Goal: Task Accomplishment & Management: Manage account settings

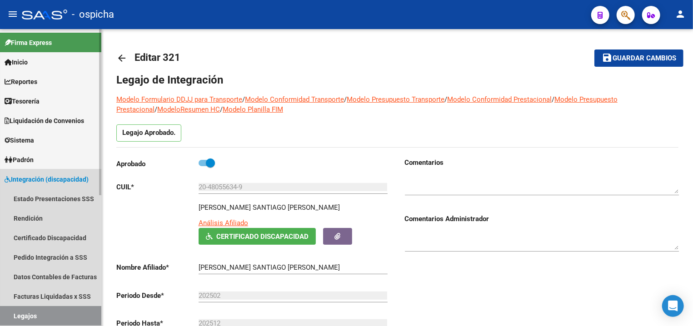
click at [56, 178] on span "Integración (discapacidad)" at bounding box center [47, 180] width 84 height 10
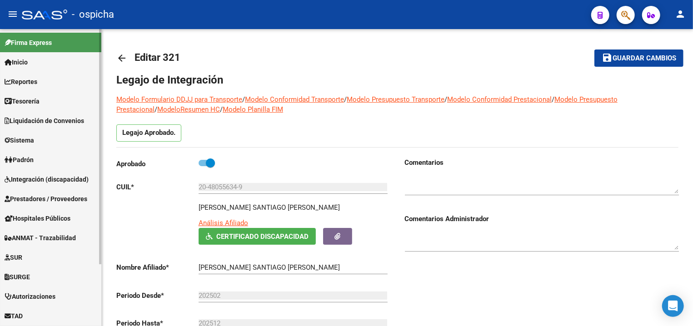
click at [57, 185] on link "Integración (discapacidad)" at bounding box center [50, 180] width 101 height 20
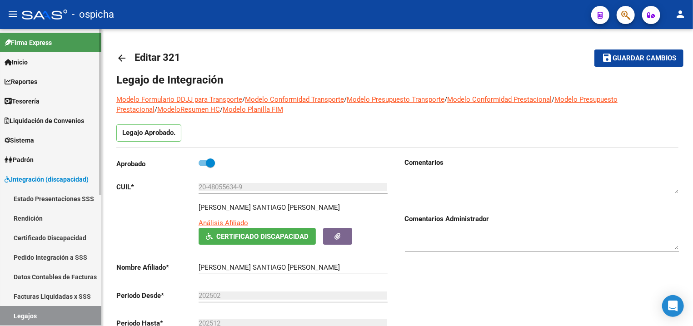
click at [59, 258] on link "Pedido Integración a SSS" at bounding box center [50, 258] width 101 height 20
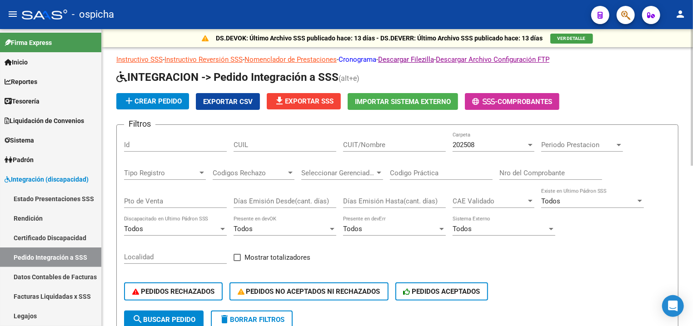
click at [376, 62] on link "Cronograma" at bounding box center [358, 59] width 38 height 8
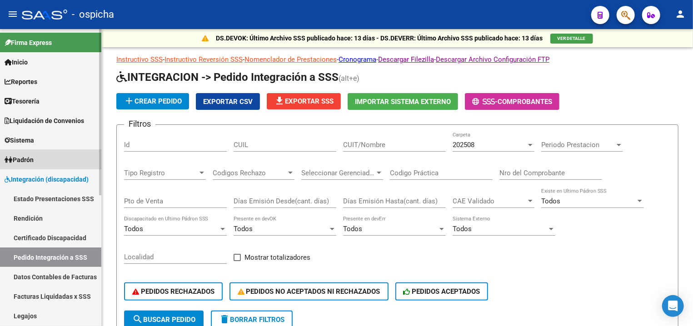
click at [39, 157] on link "Padrón" at bounding box center [50, 160] width 101 height 20
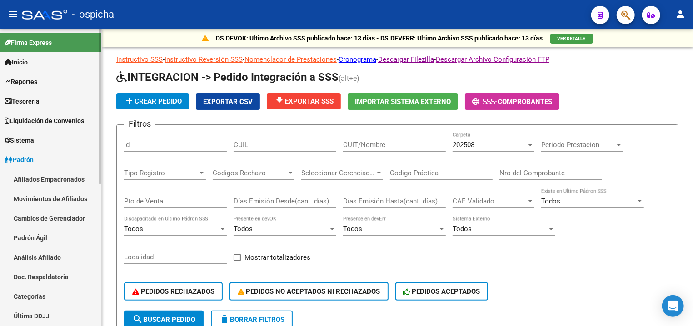
click at [70, 204] on link "Movimientos de Afiliados" at bounding box center [50, 199] width 101 height 20
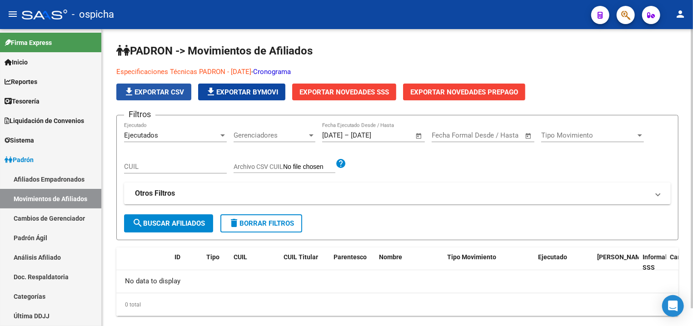
click at [157, 92] on span "file_download Exportar CSV" at bounding box center [154, 92] width 60 height 8
click at [364, 92] on span "Exportar Novedades SSS" at bounding box center [345, 92] width 90 height 8
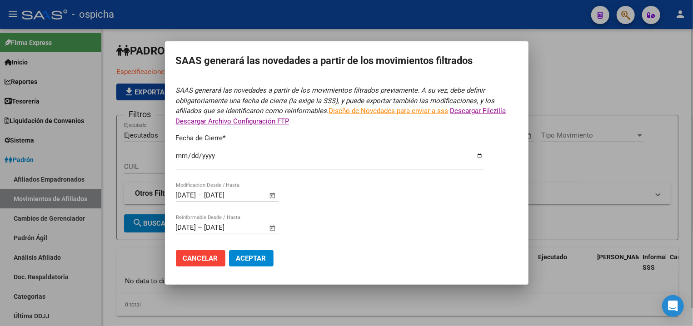
type input "[DATE]"
click at [287, 43] on div at bounding box center [346, 163] width 693 height 326
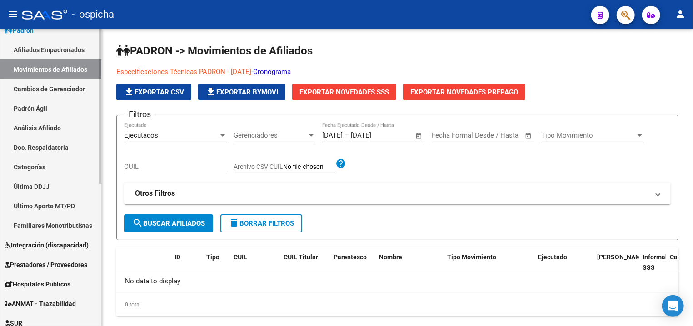
scroll to position [146, 0]
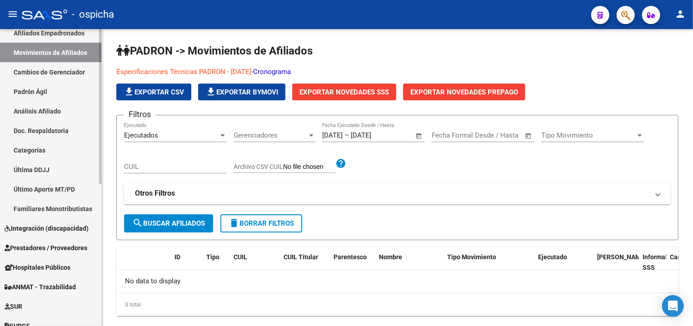
click at [53, 220] on link "Integración (discapacidad)" at bounding box center [50, 229] width 101 height 20
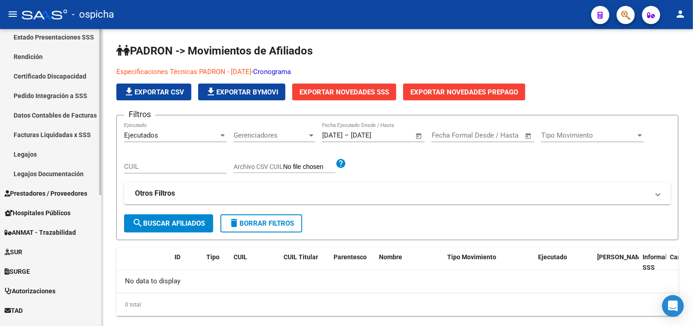
scroll to position [187, 0]
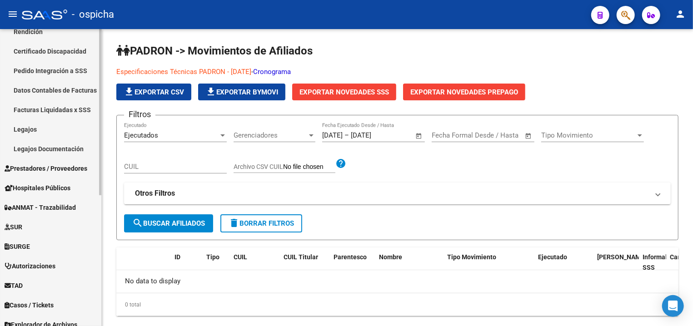
drag, startPoint x: 46, startPoint y: 126, endPoint x: 57, endPoint y: 125, distance: 11.0
click at [47, 126] on link "Legajos" at bounding box center [50, 130] width 101 height 20
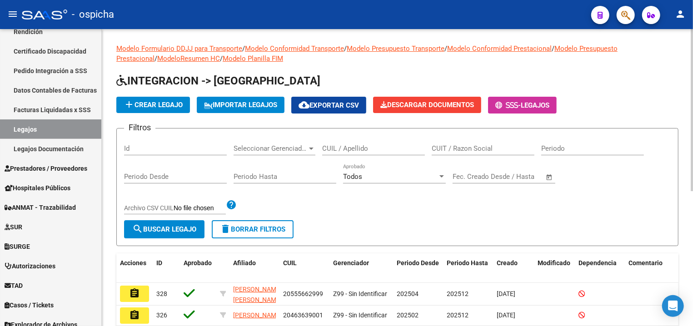
click at [339, 153] on input "CUIL / Apellido" at bounding box center [373, 149] width 103 height 8
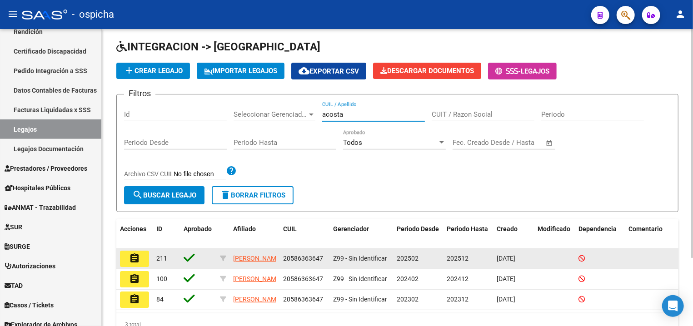
scroll to position [49, 0]
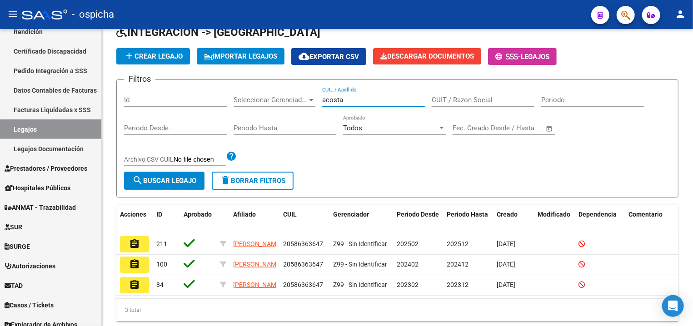
type input "acosta"
click at [140, 243] on button "assignment" at bounding box center [134, 244] width 29 height 16
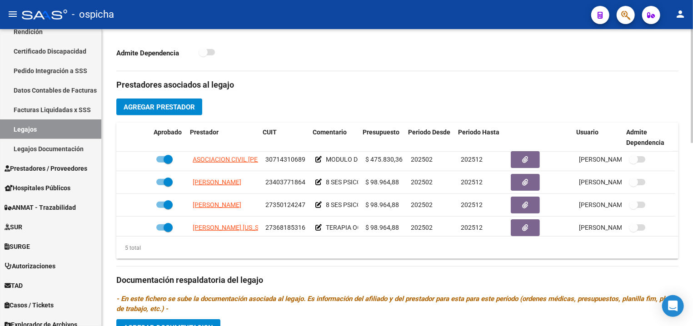
scroll to position [40, 3]
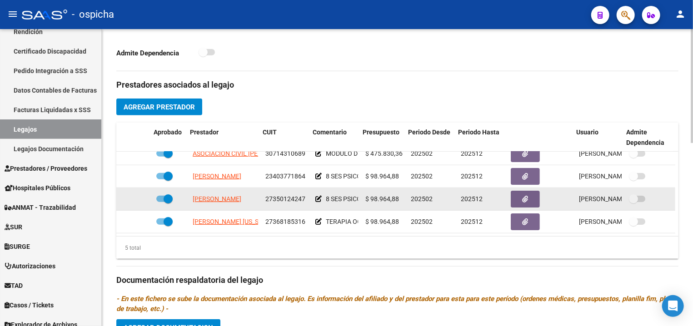
click at [275, 195] on span "27350124247" at bounding box center [285, 198] width 40 height 7
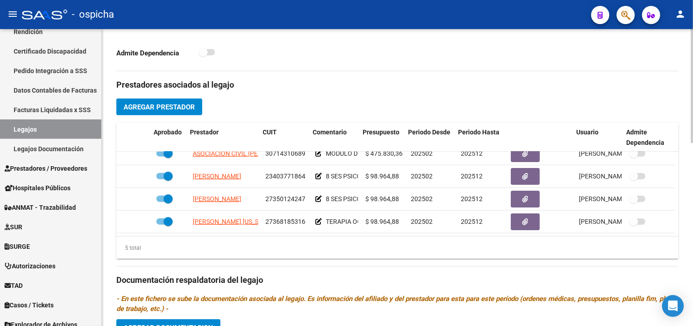
click at [298, 97] on div "Prestadores asociados al legajo Agregar Prestador Aprobado Prestador CUIT Comen…" at bounding box center [397, 279] width 562 height 416
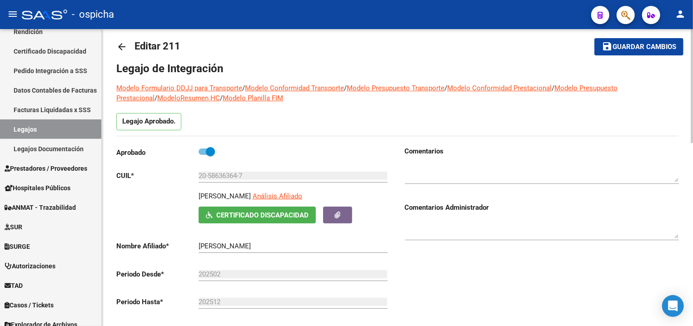
scroll to position [0, 0]
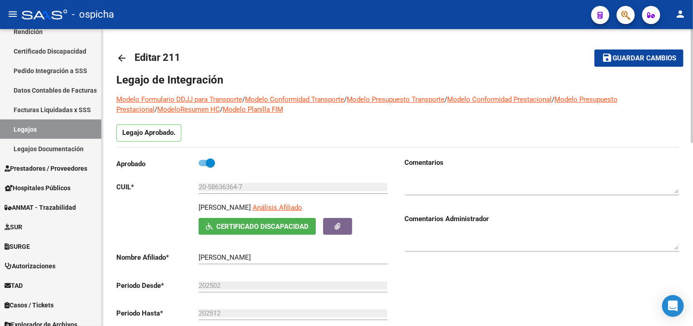
click at [220, 187] on input "20-58636364-7" at bounding box center [293, 187] width 189 height 8
drag, startPoint x: 238, startPoint y: 187, endPoint x: 186, endPoint y: 187, distance: 51.8
click at [199, 187] on input "20-58636364-7" at bounding box center [293, 187] width 189 height 8
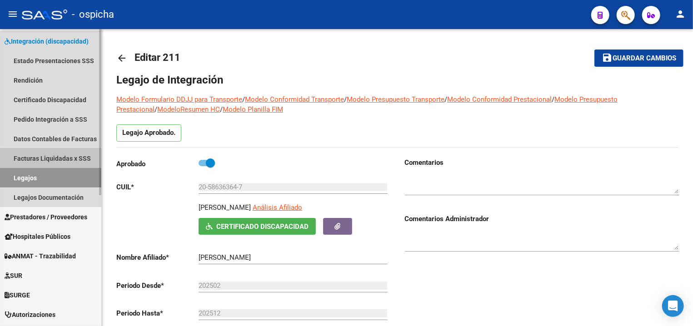
click at [65, 158] on link "Facturas Liquidadas x SSS" at bounding box center [50, 159] width 101 height 20
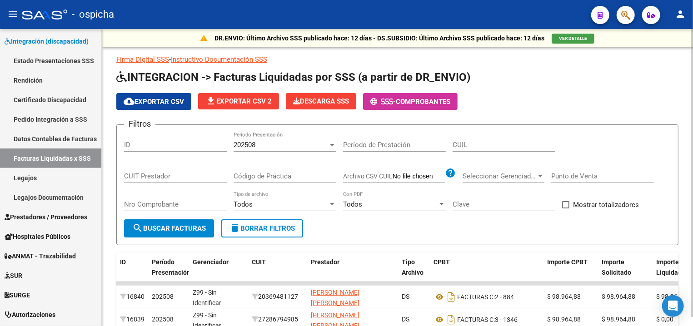
scroll to position [10, 0]
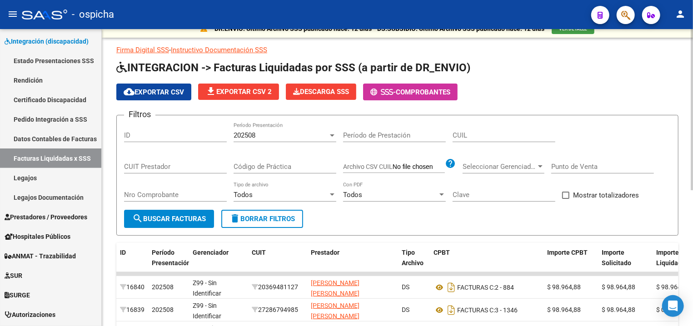
click at [460, 132] on input "CUIL" at bounding box center [504, 135] width 103 height 8
paste input "20-58636364-7"
click at [493, 137] on input "20-58636364-7" at bounding box center [504, 135] width 103 height 8
type input "20-58636364-7"
click at [195, 216] on span "search Buscar Facturas" at bounding box center [169, 219] width 74 height 8
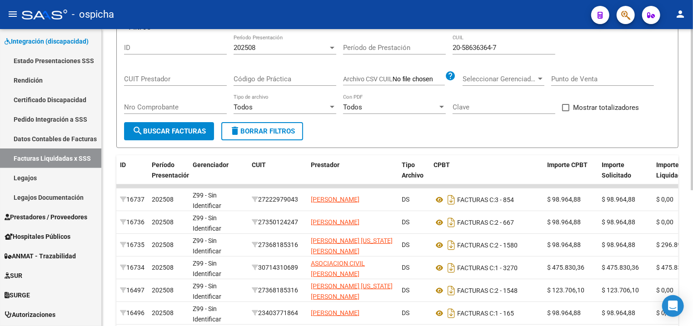
scroll to position [0, 0]
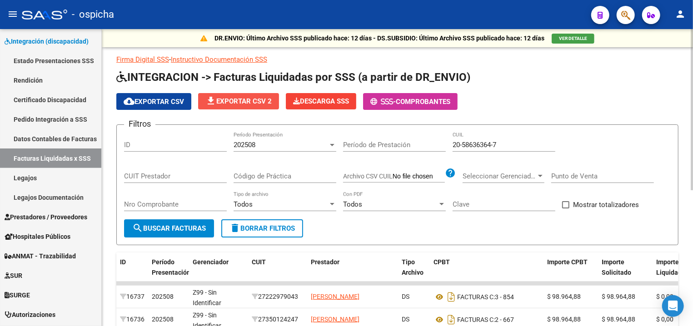
click at [265, 103] on span "file_download Exportar CSV 2" at bounding box center [238, 101] width 66 height 8
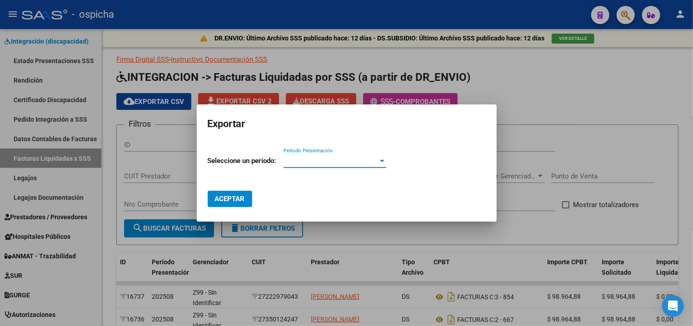
click at [302, 80] on div at bounding box center [346, 163] width 693 height 326
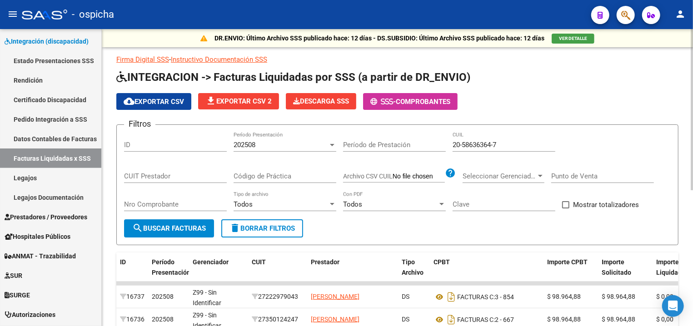
click at [143, 108] on button "cloud_download Exportar CSV" at bounding box center [153, 101] width 75 height 17
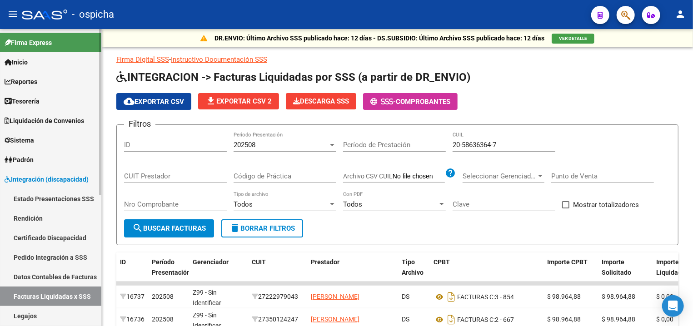
click at [42, 135] on link "Sistema" at bounding box center [50, 140] width 101 height 20
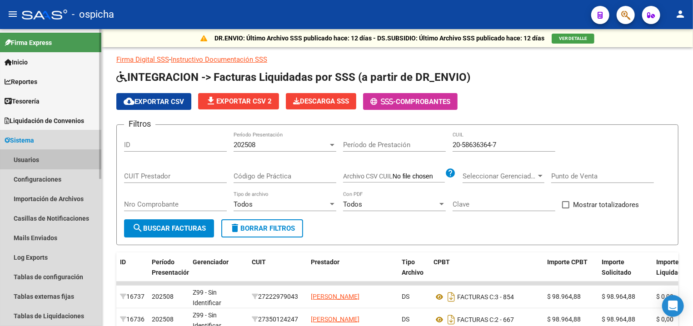
click at [40, 158] on link "Usuarios" at bounding box center [50, 160] width 101 height 20
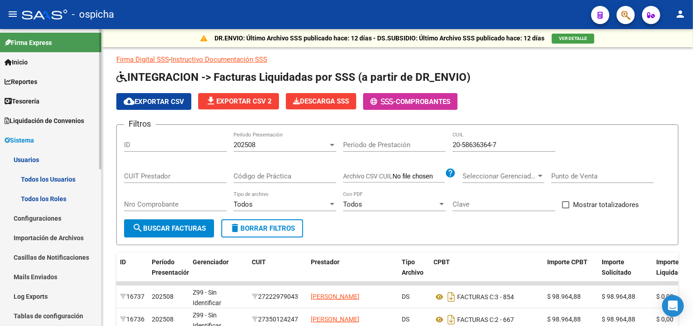
click at [56, 180] on link "Todos los Usuarios" at bounding box center [50, 180] width 101 height 20
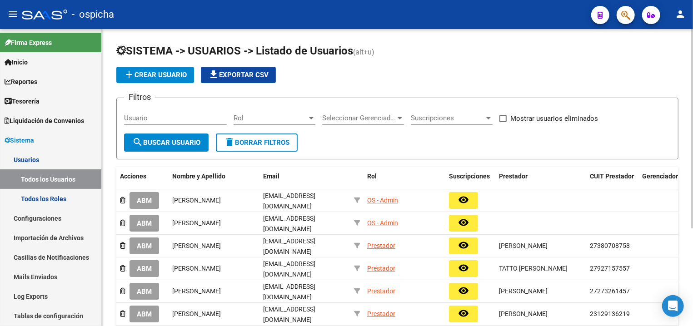
click at [520, 119] on span "Mostrar usuarios eliminados" at bounding box center [554, 118] width 88 height 11
click at [503, 122] on input "Mostrar usuarios eliminados" at bounding box center [503, 122] width 0 height 0
checkbox input "true"
click at [189, 150] on button "search Buscar Usuario" at bounding box center [166, 143] width 85 height 18
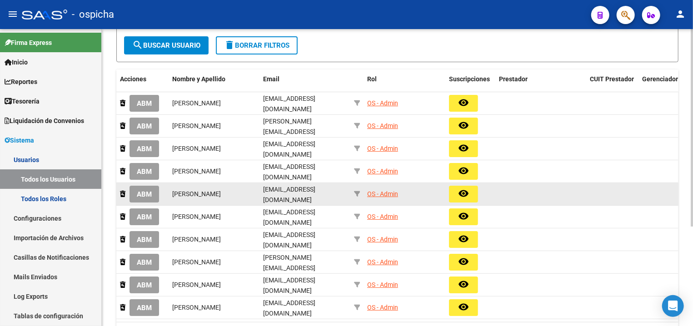
scroll to position [146, 0]
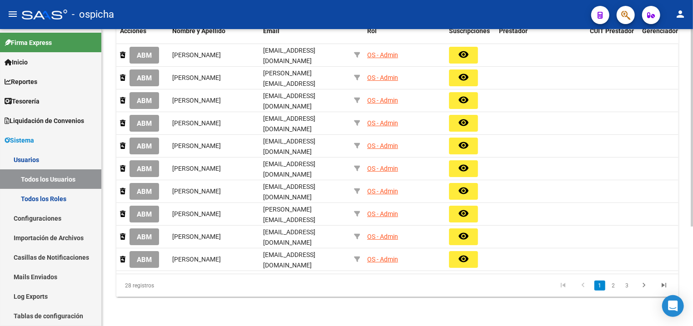
click at [610, 291] on link "2" at bounding box center [613, 286] width 11 height 10
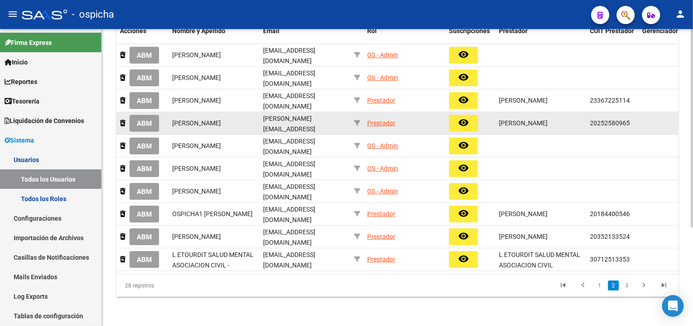
scroll to position [97, 0]
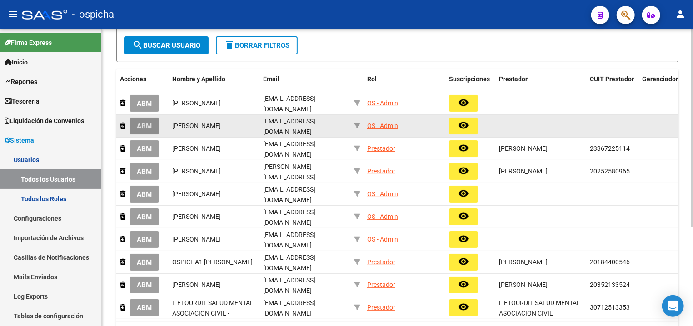
click at [147, 123] on span "ABM" at bounding box center [144, 126] width 15 height 8
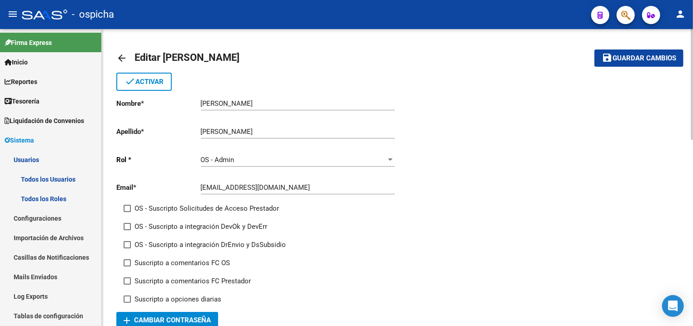
click at [150, 81] on span "done Activar" at bounding box center [144, 82] width 39 height 8
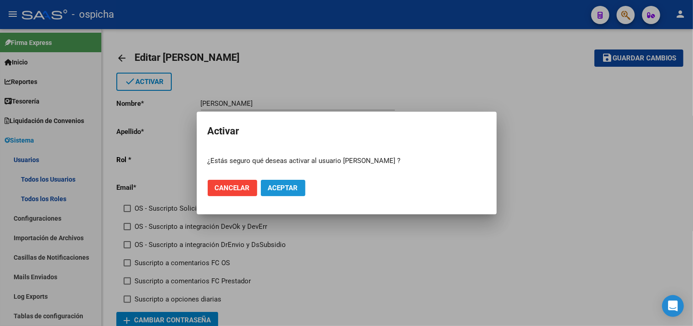
click at [277, 184] on button "Aceptar" at bounding box center [283, 188] width 45 height 16
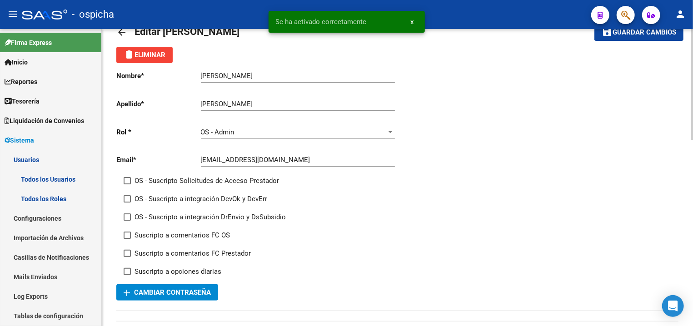
scroll to position [49, 0]
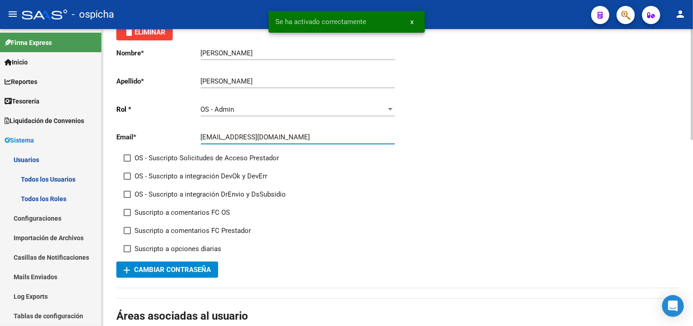
drag, startPoint x: 328, startPoint y: 141, endPoint x: 158, endPoint y: 132, distance: 170.2
click at [201, 133] on input "[EMAIL_ADDRESS][DOMAIN_NAME]" at bounding box center [298, 137] width 194 height 8
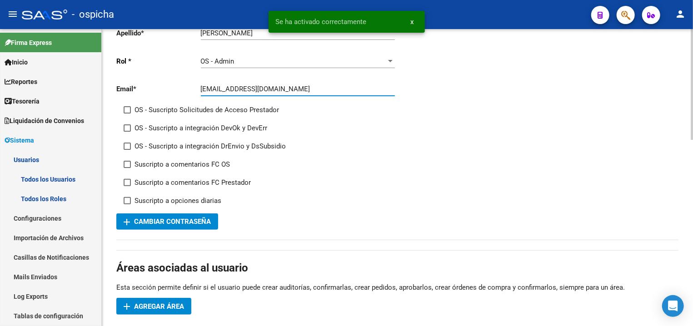
scroll to position [97, 0]
click at [160, 220] on span "add Cambiar Contraseña" at bounding box center [167, 221] width 87 height 8
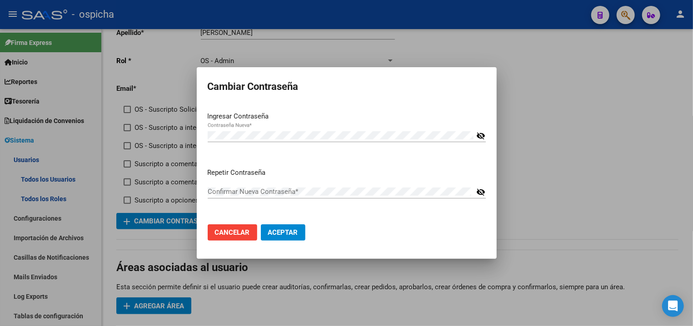
click at [482, 133] on mat-icon "visibility_off" at bounding box center [480, 135] width 9 height 11
click at [606, 152] on div at bounding box center [346, 163] width 693 height 326
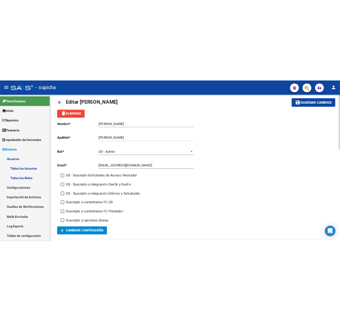
scroll to position [0, 0]
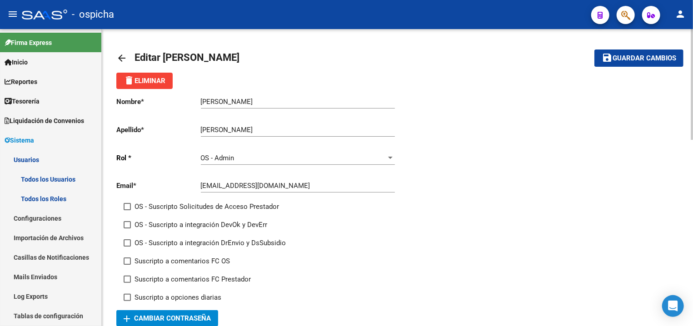
click at [662, 67] on mat-toolbar-row "save Guardar cambios" at bounding box center [624, 58] width 119 height 29
drag, startPoint x: 660, startPoint y: 67, endPoint x: 658, endPoint y: 62, distance: 5.3
drag, startPoint x: 656, startPoint y: 61, endPoint x: 655, endPoint y: 69, distance: 7.8
click at [669, 54] on span "save Guardar cambios" at bounding box center [639, 58] width 75 height 8
click at [198, 314] on button "add Cambiar Contraseña" at bounding box center [167, 318] width 102 height 16
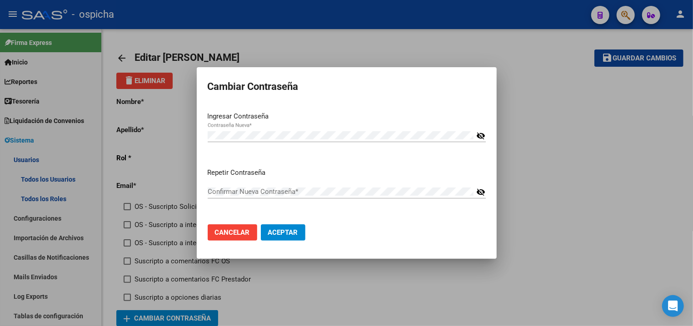
click at [289, 140] on div "Contraseña Nueva * visibility_off" at bounding box center [347, 140] width 278 height 22
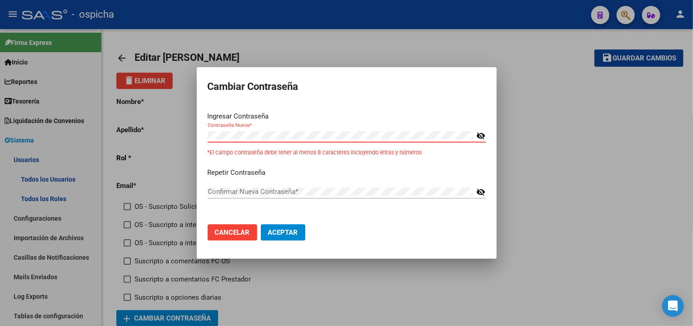
click at [481, 131] on mat-icon "visibility_off" at bounding box center [480, 135] width 9 height 11
click at [479, 129] on div "Ingresar Contraseña Contraseña Nueva * visibility *El campo contraseña debe ten…" at bounding box center [347, 136] width 278 height 50
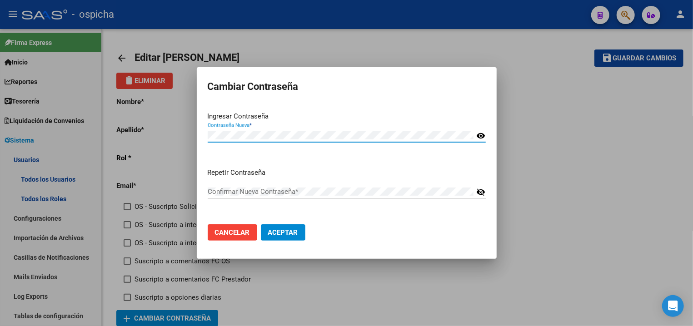
click at [304, 140] on div "Contraseña Nueva *" at bounding box center [341, 136] width 266 height 14
drag, startPoint x: 354, startPoint y: 130, endPoint x: 305, endPoint y: 140, distance: 50.4
click at [305, 140] on div "Contraseña Nueva *" at bounding box center [341, 136] width 266 height 14
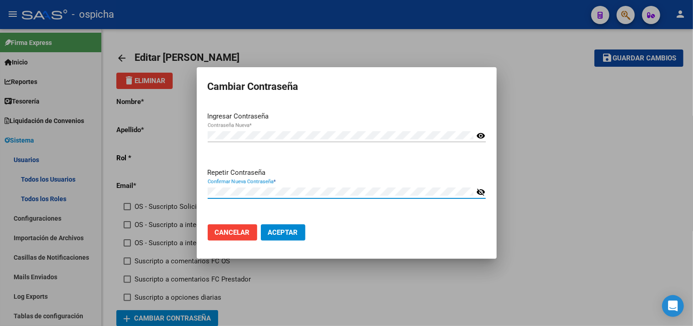
click at [284, 232] on span "Aceptar" at bounding box center [283, 233] width 30 height 8
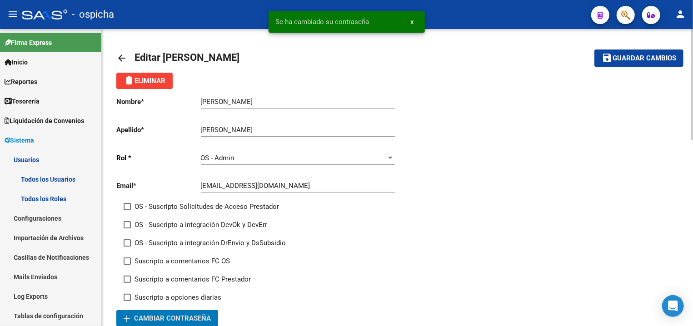
click at [623, 61] on span "Guardar cambios" at bounding box center [645, 59] width 64 height 8
click at [123, 57] on mat-icon "arrow_back" at bounding box center [121, 58] width 11 height 11
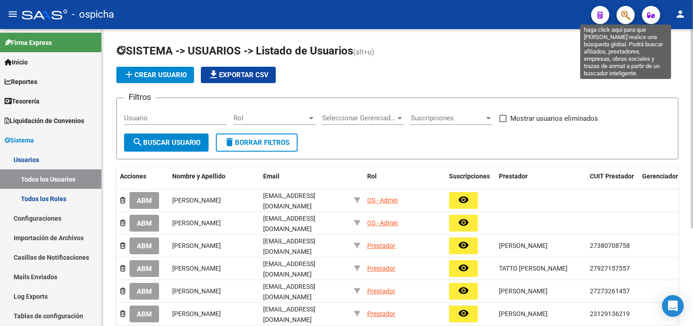
click at [626, 13] on icon "button" at bounding box center [625, 15] width 9 height 10
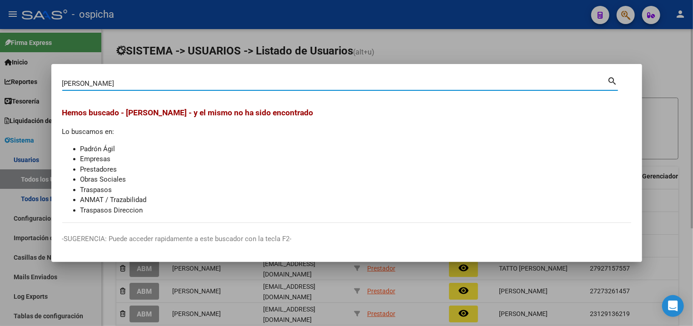
drag, startPoint x: 197, startPoint y: 83, endPoint x: 153, endPoint y: 48, distance: 55.7
click at [119, 80] on input "[PERSON_NAME]" at bounding box center [334, 84] width 545 height 8
type input "[PERSON_NAME]"
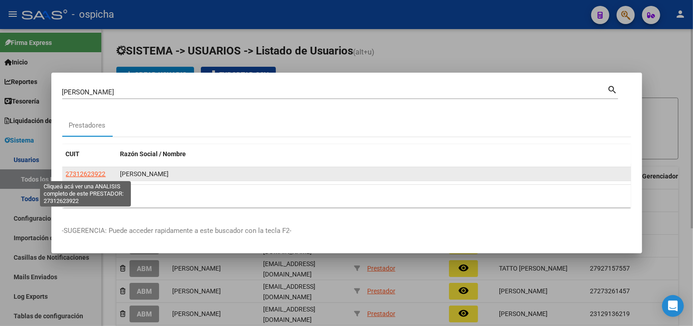
click at [97, 176] on span "27312623922" at bounding box center [86, 173] width 40 height 7
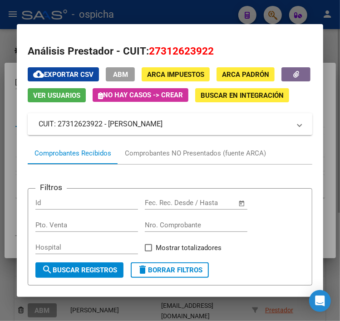
click at [253, 135] on mat-expansion-panel-header "CUIT: 27312623922 - [PERSON_NAME]" at bounding box center [170, 124] width 285 height 22
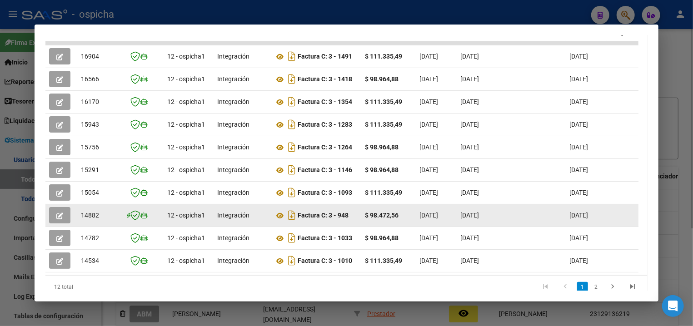
scroll to position [328, 0]
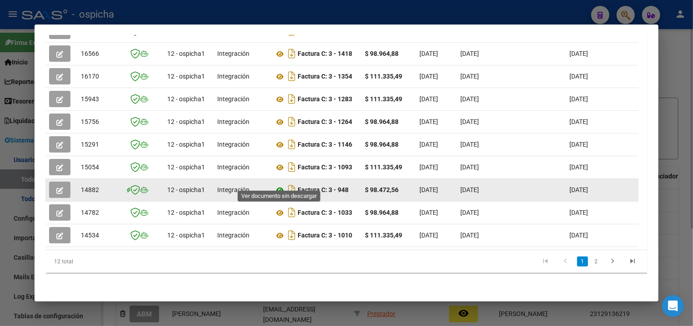
click at [276, 185] on icon at bounding box center [280, 190] width 12 height 11
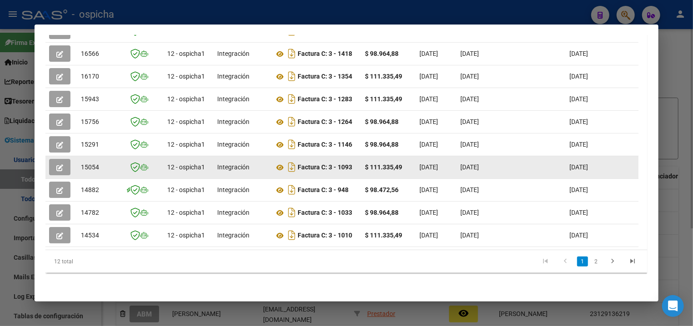
click at [60, 165] on icon "button" at bounding box center [59, 168] width 7 height 7
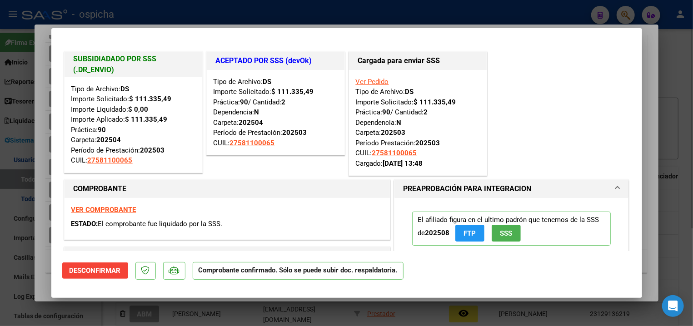
drag, startPoint x: 12, startPoint y: 199, endPoint x: 22, endPoint y: 192, distance: 12.4
click at [12, 198] on div at bounding box center [346, 163] width 693 height 326
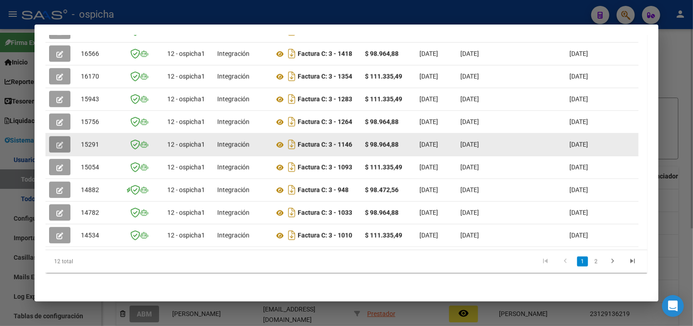
click at [59, 142] on icon "button" at bounding box center [59, 145] width 7 height 7
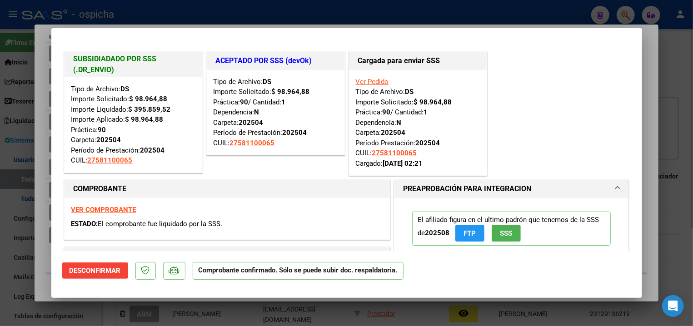
click at [30, 153] on div at bounding box center [346, 163] width 693 height 326
type input "$ 0,00"
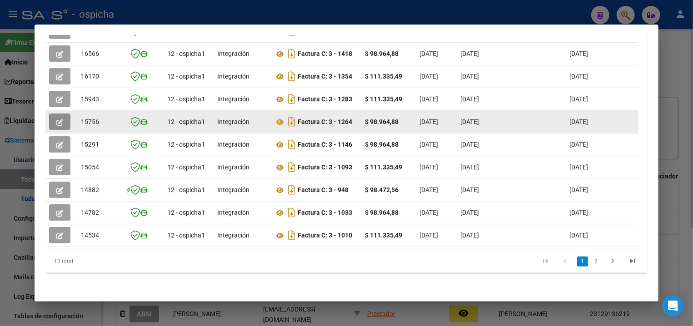
click at [63, 119] on icon "button" at bounding box center [59, 122] width 7 height 7
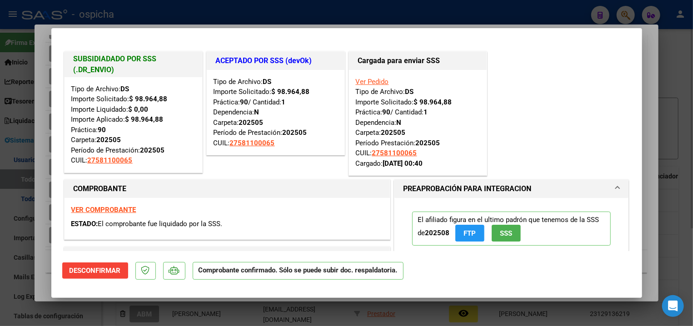
click at [8, 112] on div at bounding box center [346, 163] width 693 height 326
type input "$ 0,00"
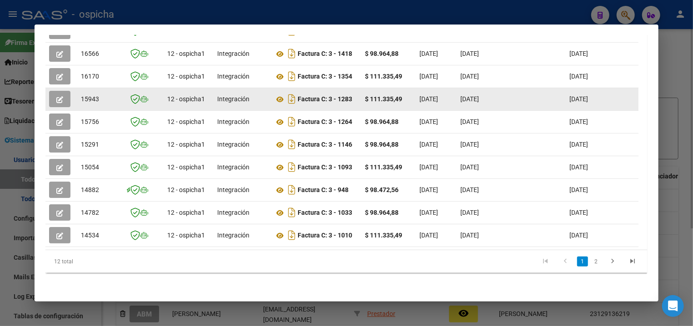
click at [56, 91] on button "button" at bounding box center [59, 99] width 21 height 16
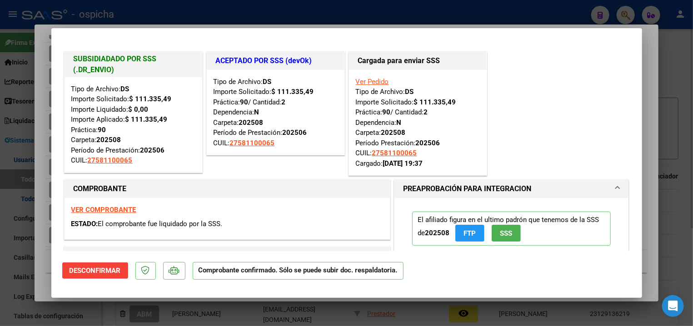
drag, startPoint x: 14, startPoint y: 129, endPoint x: 20, endPoint y: 125, distance: 6.7
click at [15, 129] on div at bounding box center [346, 163] width 693 height 326
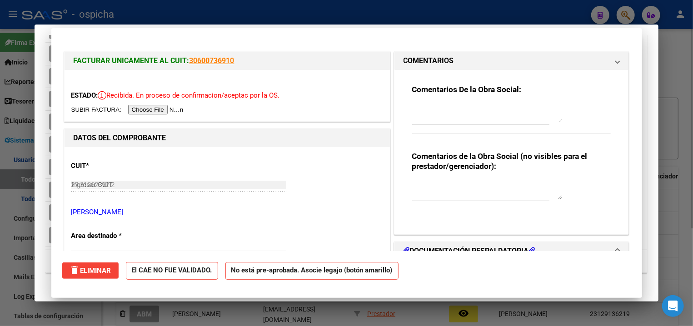
type input "$ 0,00"
